Goal: Complete application form: Complete application form

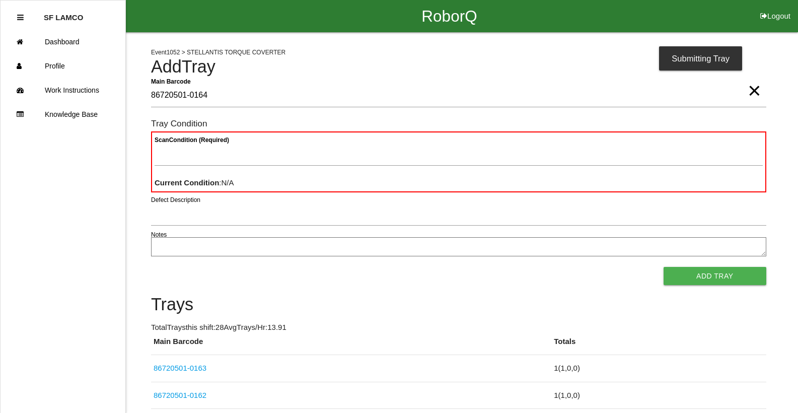
type Barcode "86720501-0164"
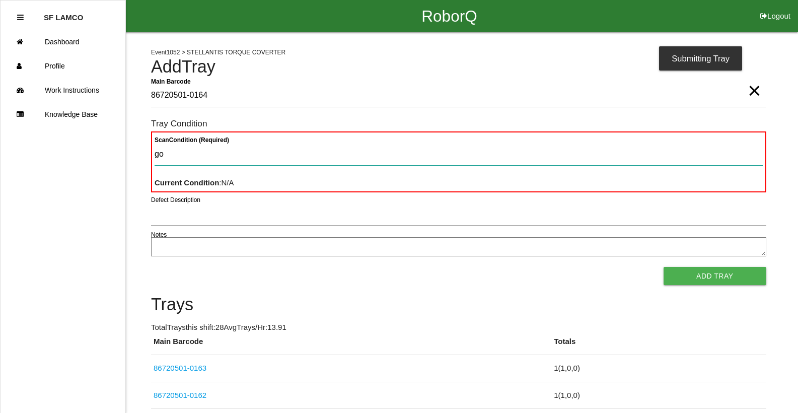
type Condition "goo"
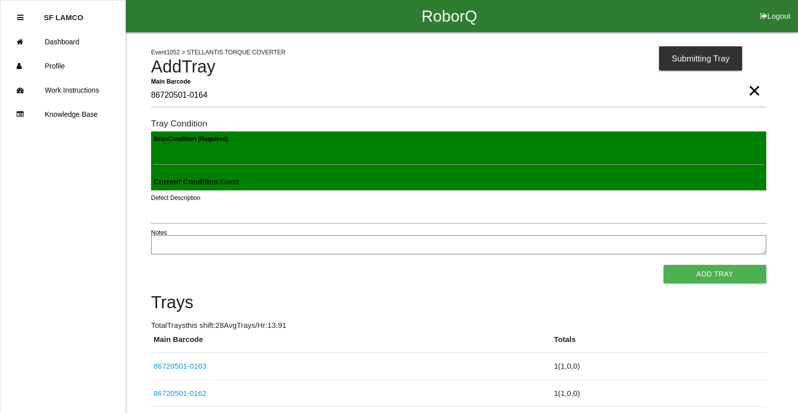
click at [664, 265] on button "Add Tray" at bounding box center [715, 274] width 103 height 18
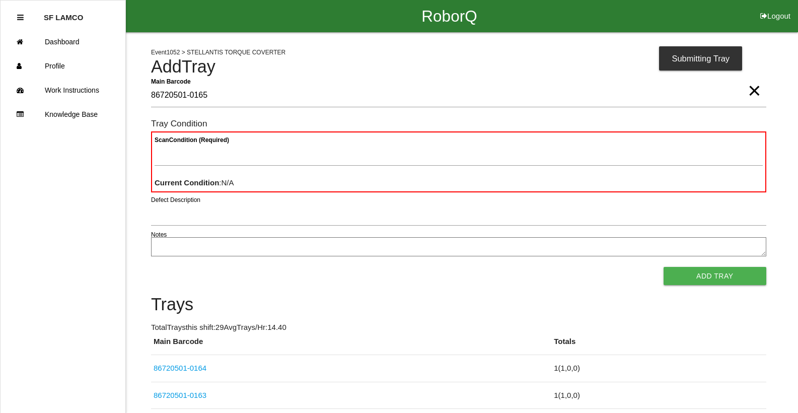
type Barcode "86720501-0165"
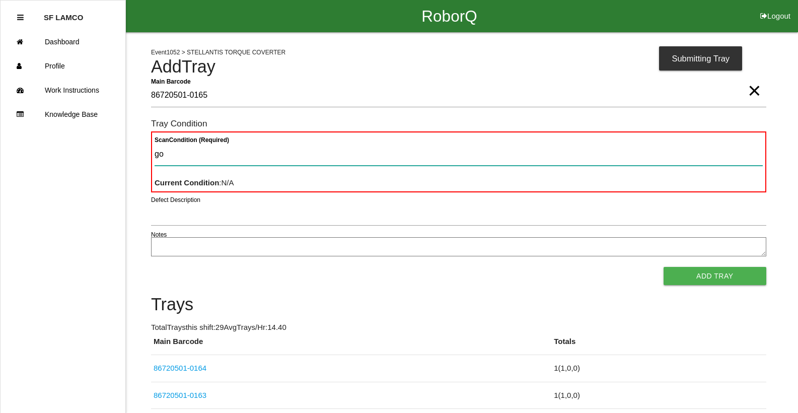
type Condition "goo"
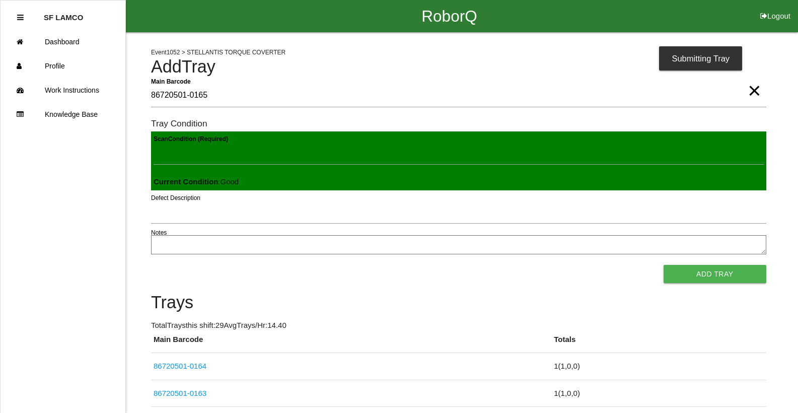
click at [664, 265] on button "Add Tray" at bounding box center [715, 274] width 103 height 18
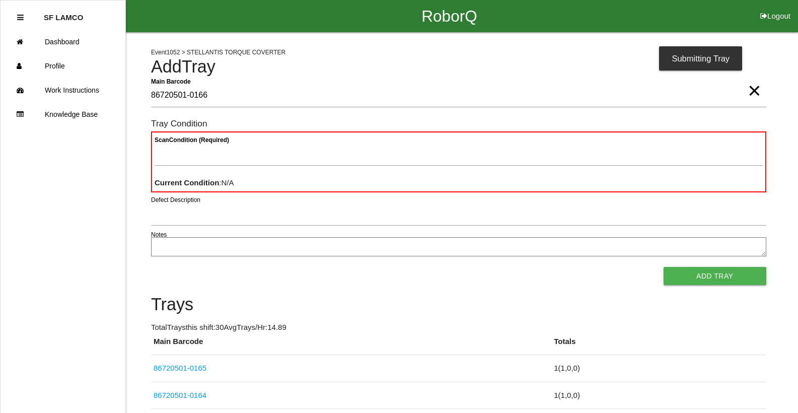
type Barcode "86720501-0166"
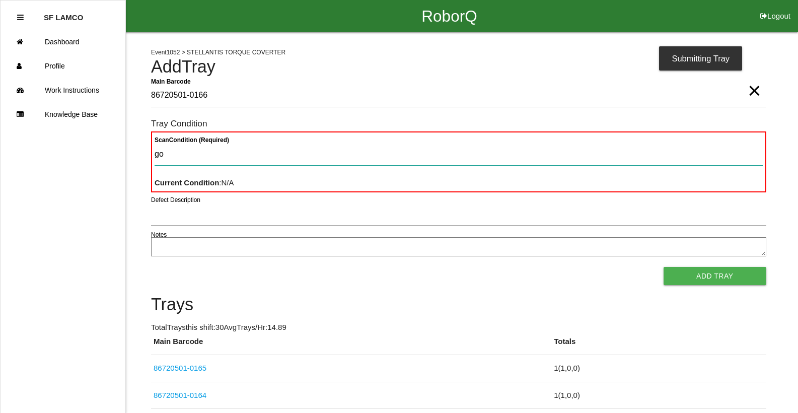
type Condition "goo"
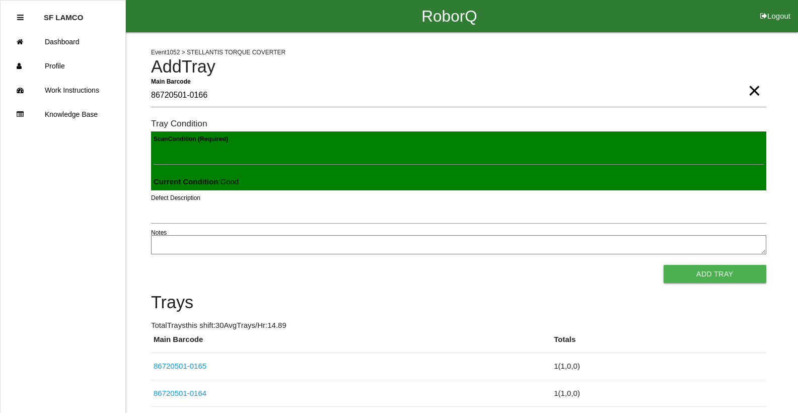
click at [664, 265] on button "Add Tray" at bounding box center [715, 274] width 103 height 18
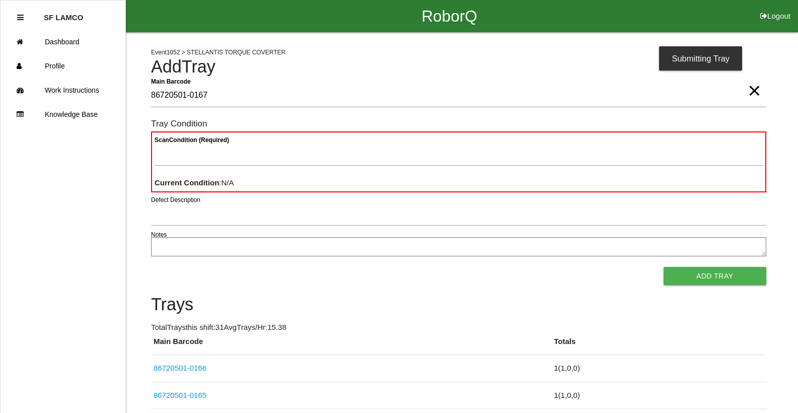
type Barcode "86720501-0167"
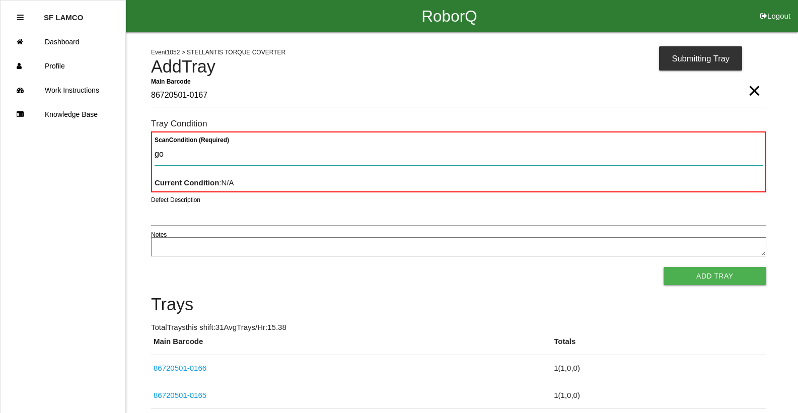
type Condition "goo"
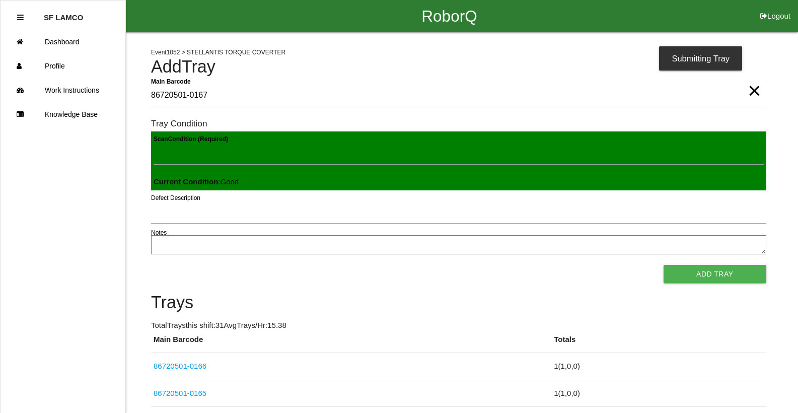
click at [664, 265] on button "Add Tray" at bounding box center [715, 274] width 103 height 18
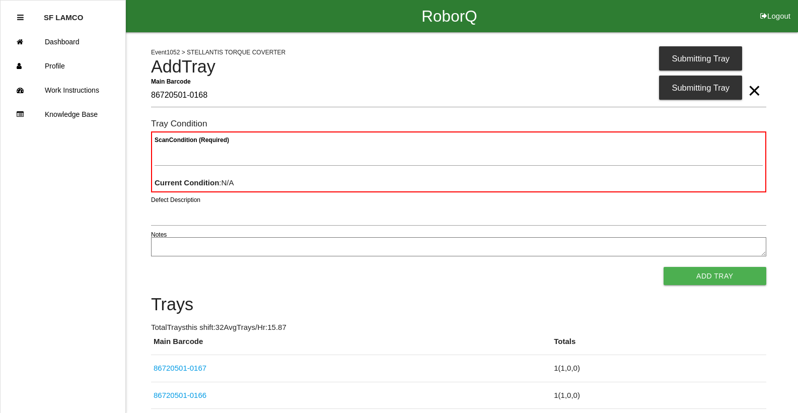
type Barcode "86720501-0168"
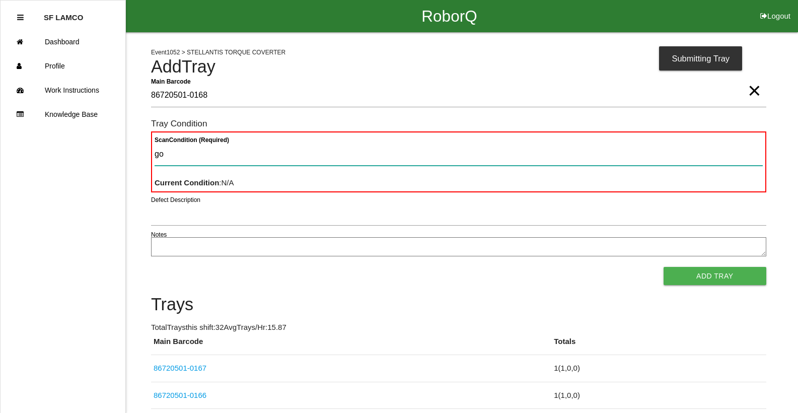
type Condition "goo"
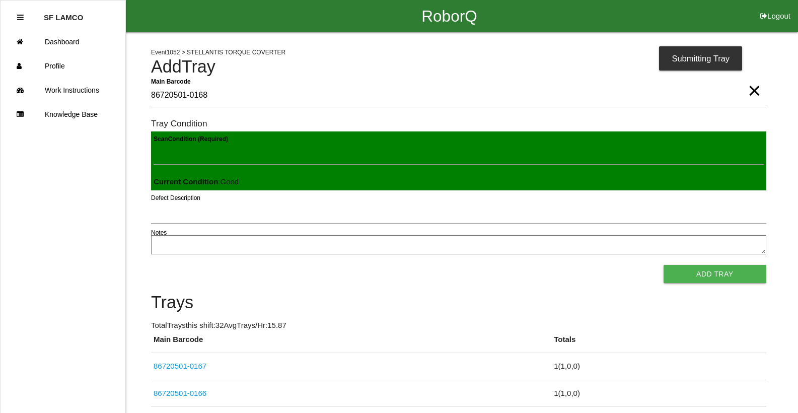
click at [664, 265] on button "Add Tray" at bounding box center [715, 274] width 103 height 18
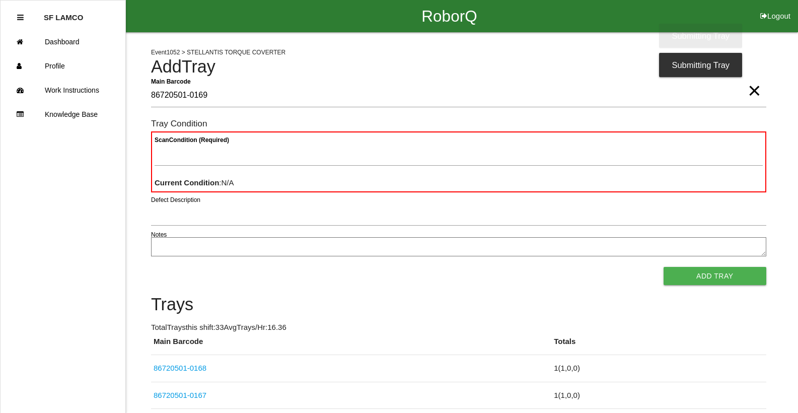
type Barcode "86720501-0169"
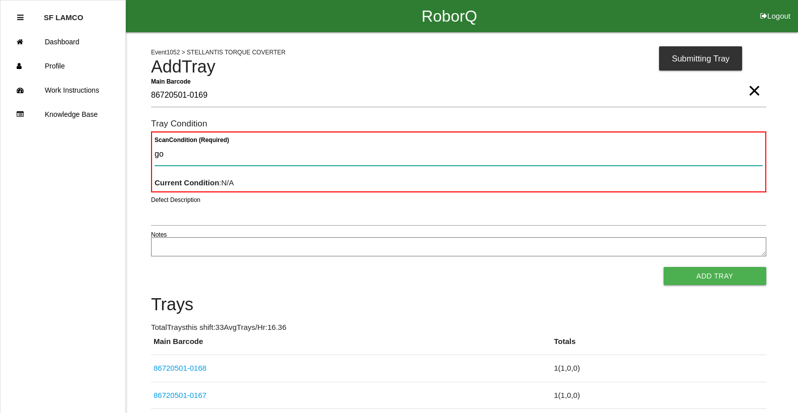
type Condition "goo"
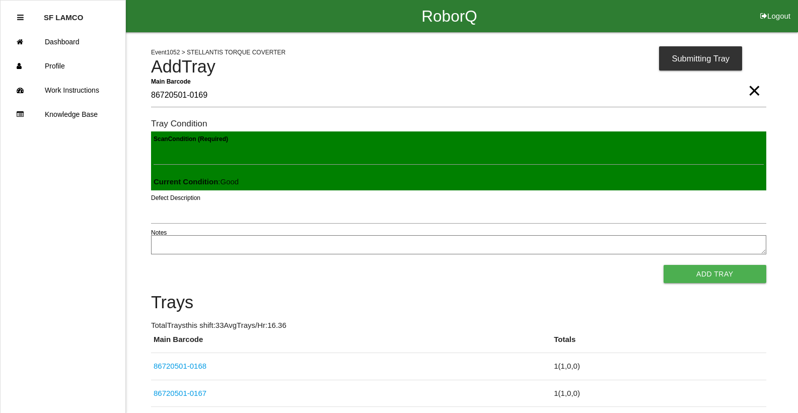
click at [664, 265] on button "Add Tray" at bounding box center [715, 274] width 103 height 18
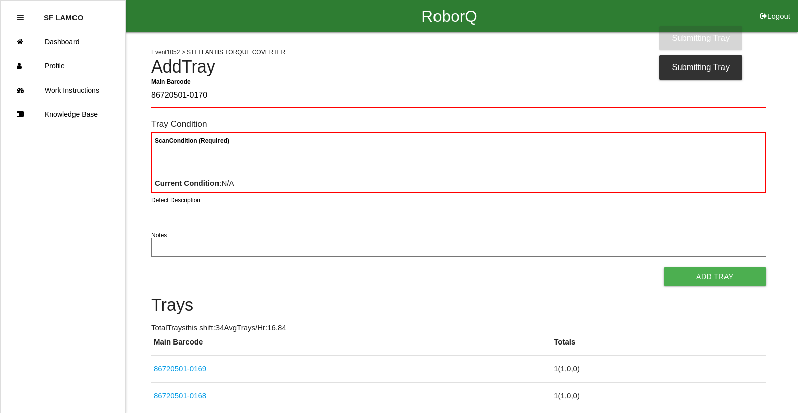
type Barcode "86720501-0170"
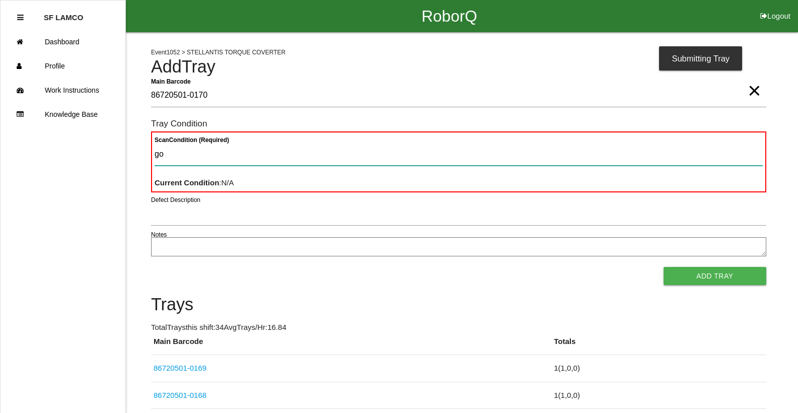
type Condition "goo"
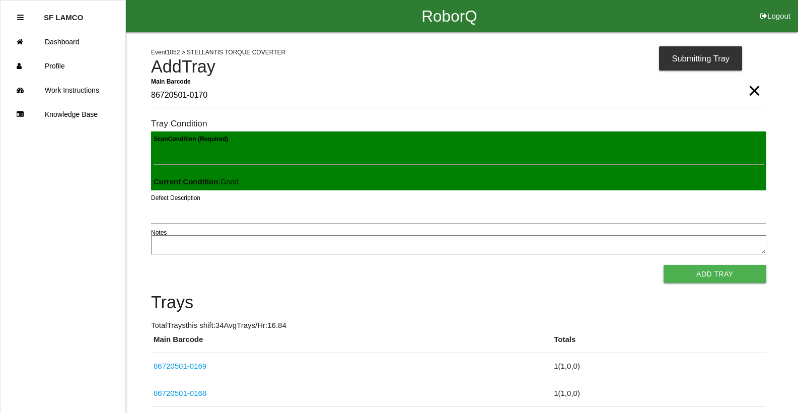
click at [664, 265] on button "Add Tray" at bounding box center [715, 274] width 103 height 18
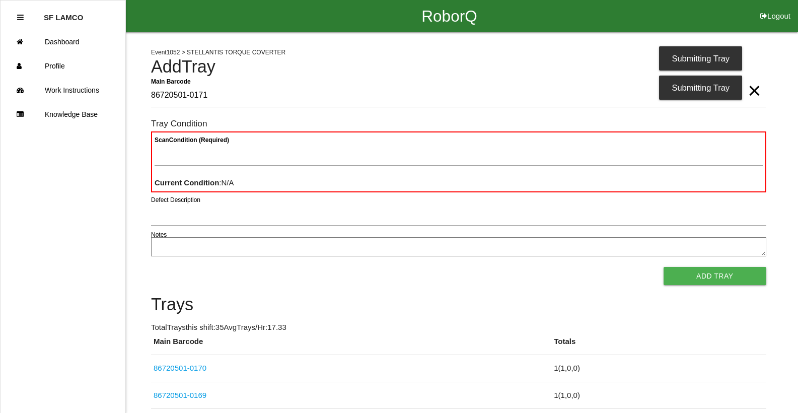
type Barcode "86720501-0171"
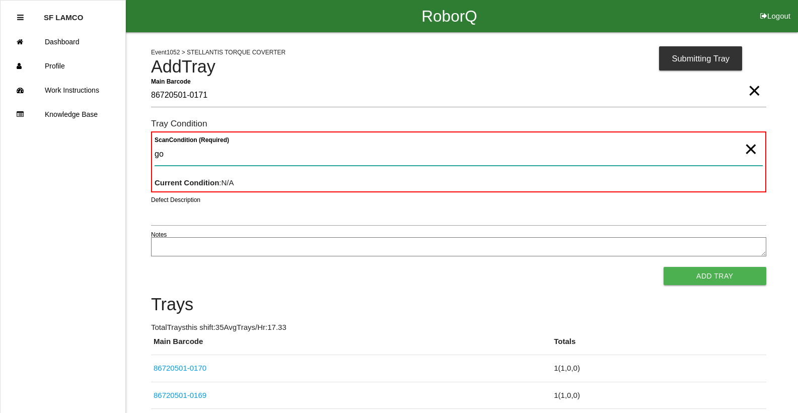
type Condition "goo"
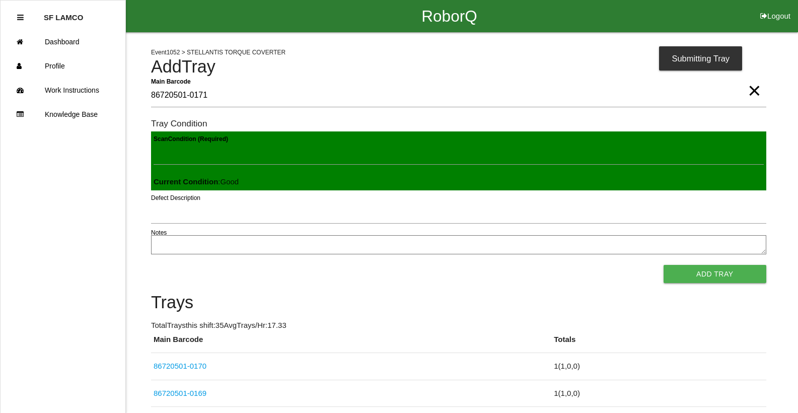
click at [664, 265] on button "Add Tray" at bounding box center [715, 274] width 103 height 18
